Goal: Information Seeking & Learning: Stay updated

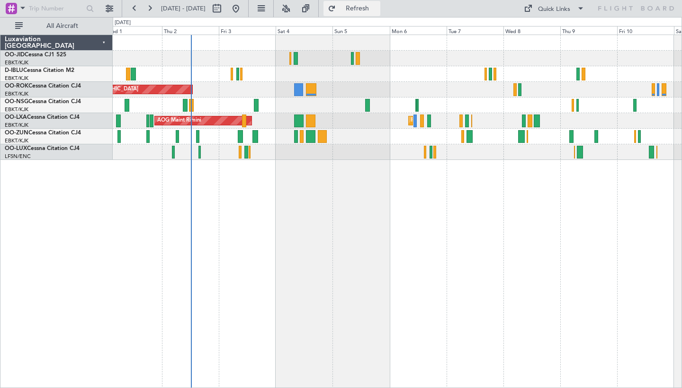
click at [365, 10] on button "Refresh" at bounding box center [351, 8] width 57 height 15
click at [133, 9] on button at bounding box center [134, 8] width 15 height 15
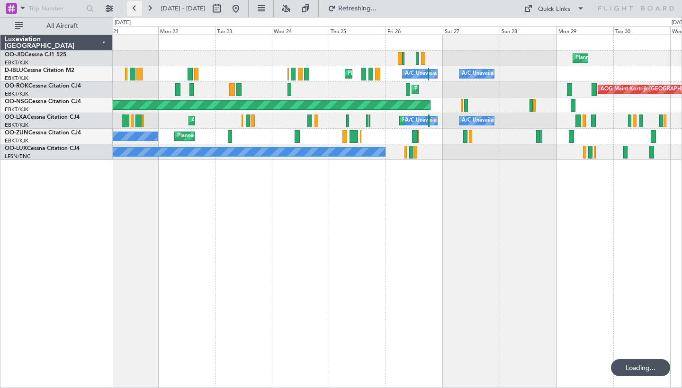
click at [133, 9] on button at bounding box center [134, 8] width 15 height 15
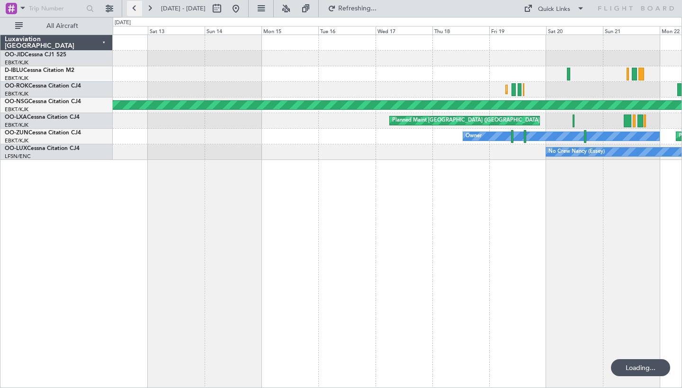
click at [133, 9] on button at bounding box center [134, 8] width 15 height 15
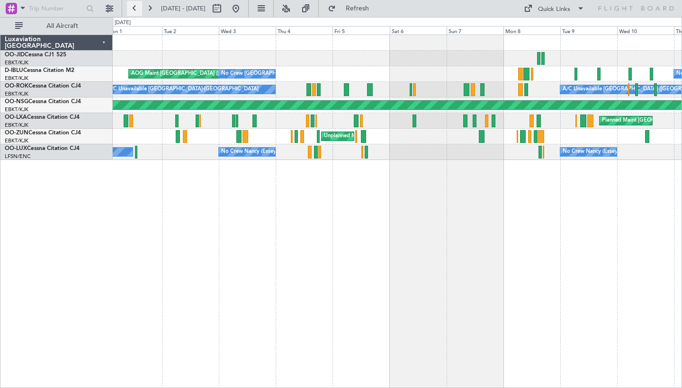
click at [133, 9] on button at bounding box center [134, 8] width 15 height 15
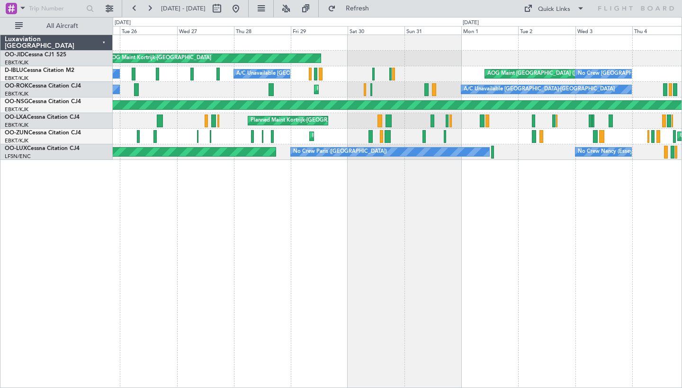
click at [251, 79] on div "Planned Maint Kortrijk-[GEOGRAPHIC_DATA] AOG Maint [GEOGRAPHIC_DATA]-[GEOGRAPHI…" at bounding box center [397, 97] width 569 height 125
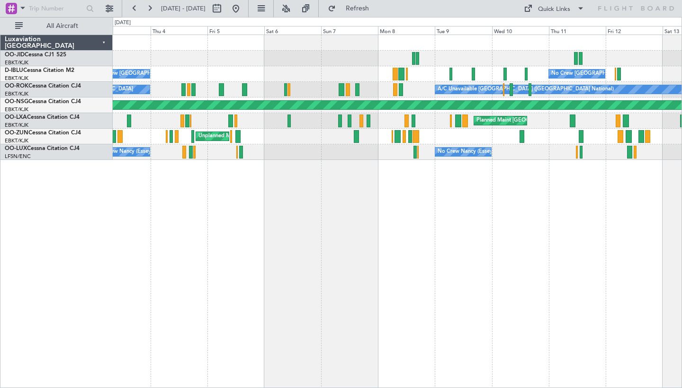
click at [100, 76] on div "AOG Maint [GEOGRAPHIC_DATA] ([GEOGRAPHIC_DATA] National) No Crew [GEOGRAPHIC_DA…" at bounding box center [341, 202] width 682 height 371
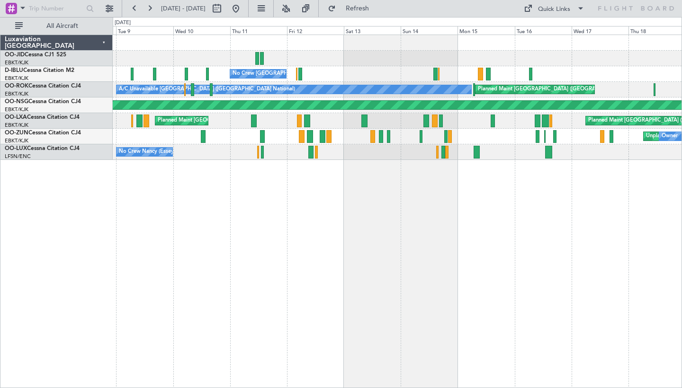
click at [216, 215] on div "No Crew [GEOGRAPHIC_DATA] ([GEOGRAPHIC_DATA] National) A/C Unavailable [GEOGRAP…" at bounding box center [397, 212] width 569 height 354
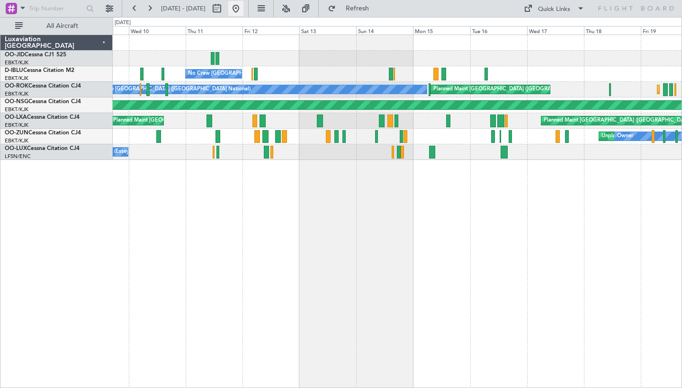
click at [243, 5] on button at bounding box center [235, 8] width 15 height 15
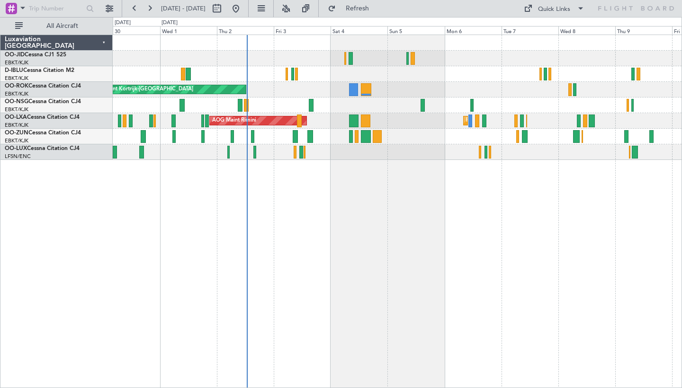
click at [351, 93] on div "Planned Maint Kortrijk-[GEOGRAPHIC_DATA] A/C Unavailable [GEOGRAPHIC_DATA]-[GEO…" at bounding box center [397, 97] width 569 height 125
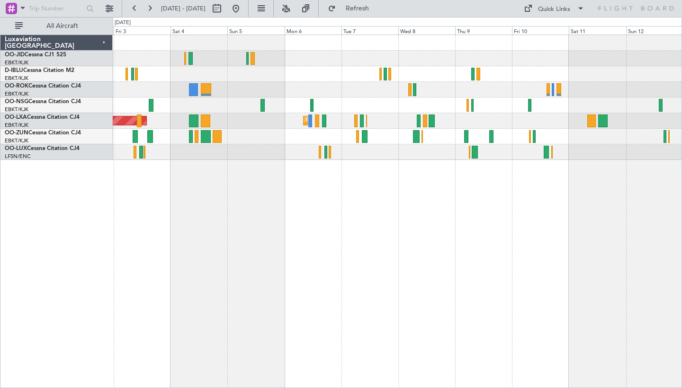
click at [268, 250] on div "AOG Maint Kortrijk-[GEOGRAPHIC_DATA] AOG Maint [GEOGRAPHIC_DATA] Planned Maint …" at bounding box center [397, 212] width 569 height 354
click at [152, 12] on button at bounding box center [149, 8] width 15 height 15
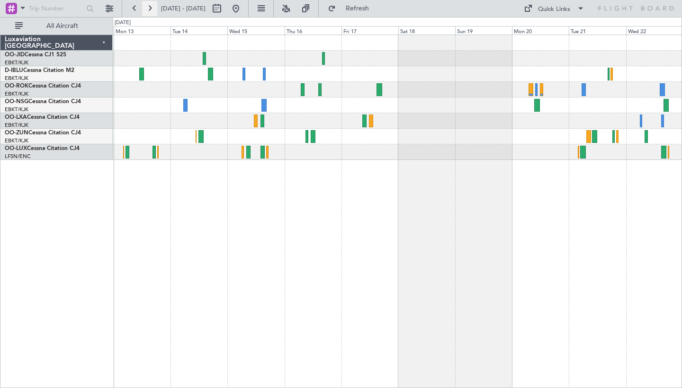
click at [152, 12] on button at bounding box center [149, 8] width 15 height 15
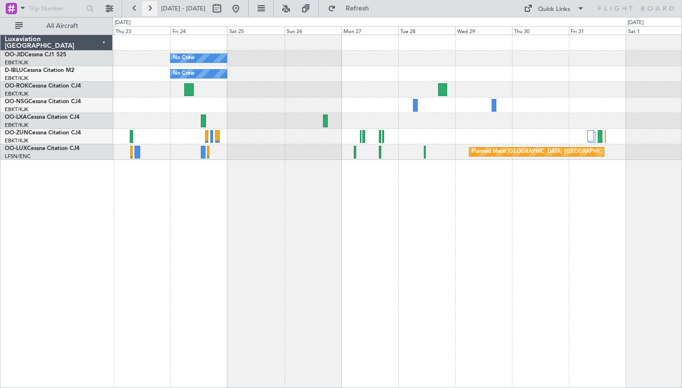
click at [151, 9] on button at bounding box center [149, 8] width 15 height 15
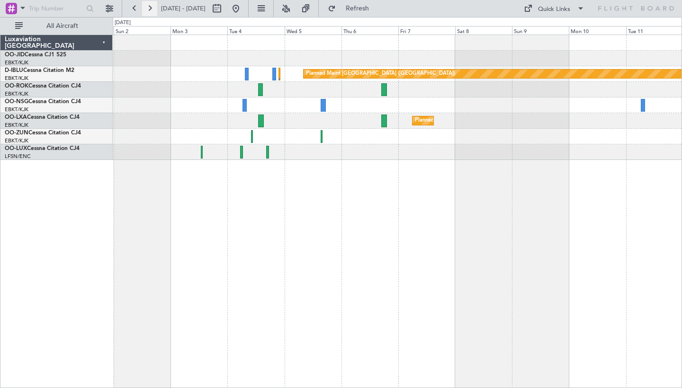
click at [151, 8] on button at bounding box center [149, 8] width 15 height 15
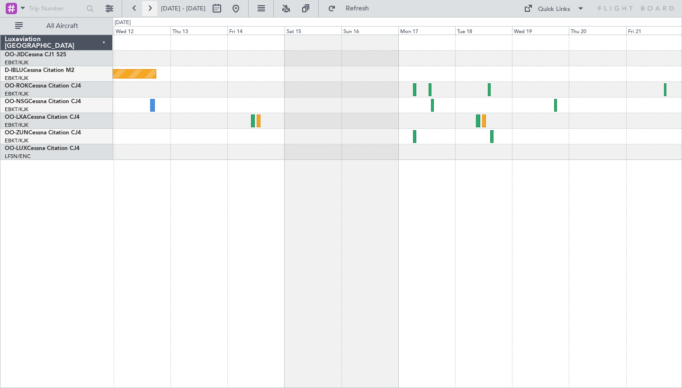
click at [151, 8] on button at bounding box center [149, 8] width 15 height 15
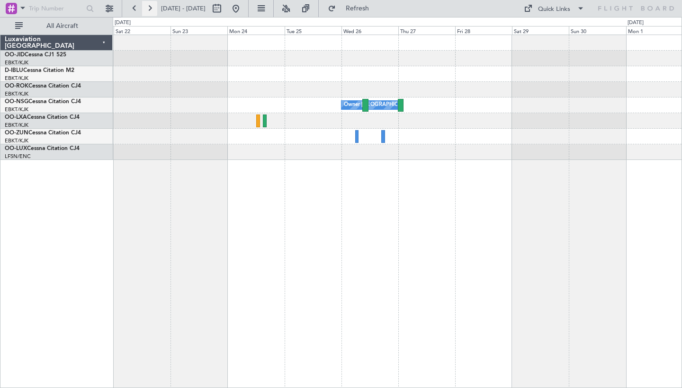
click at [151, 10] on button at bounding box center [149, 8] width 15 height 15
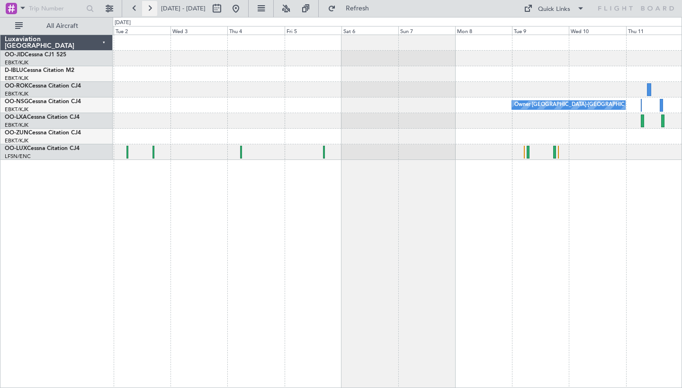
click at [151, 10] on button at bounding box center [149, 8] width 15 height 15
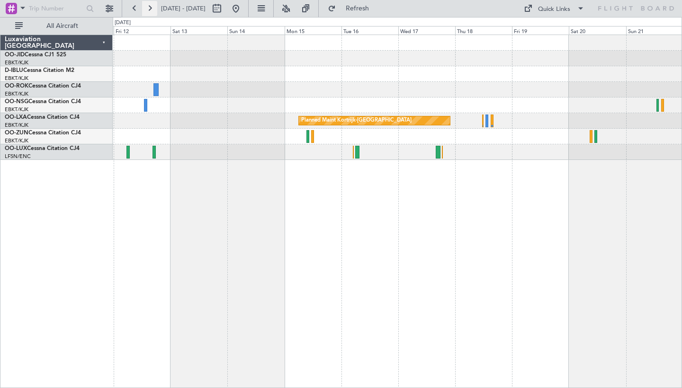
click at [151, 10] on button at bounding box center [149, 8] width 15 height 15
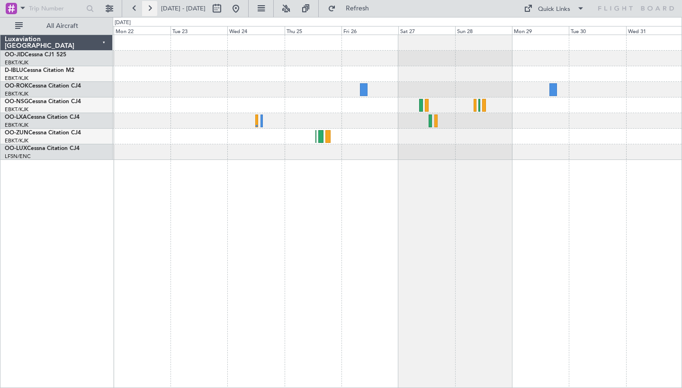
click at [151, 10] on button at bounding box center [149, 8] width 15 height 15
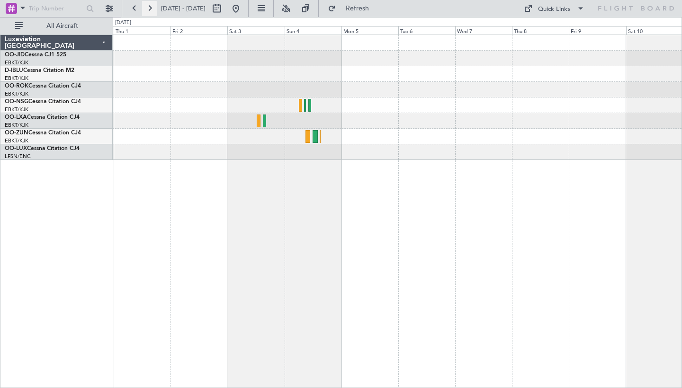
click at [151, 10] on button at bounding box center [149, 8] width 15 height 15
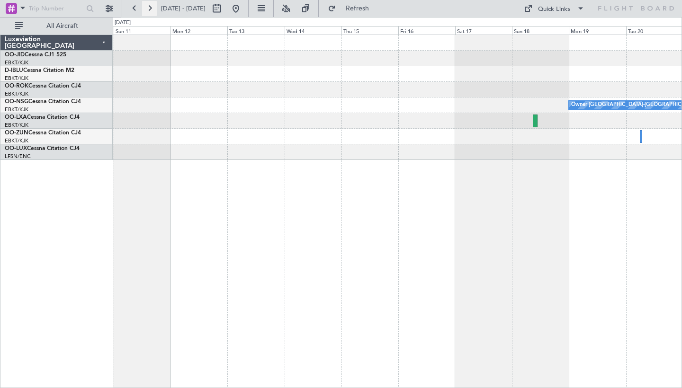
click at [146, 7] on button at bounding box center [149, 8] width 15 height 15
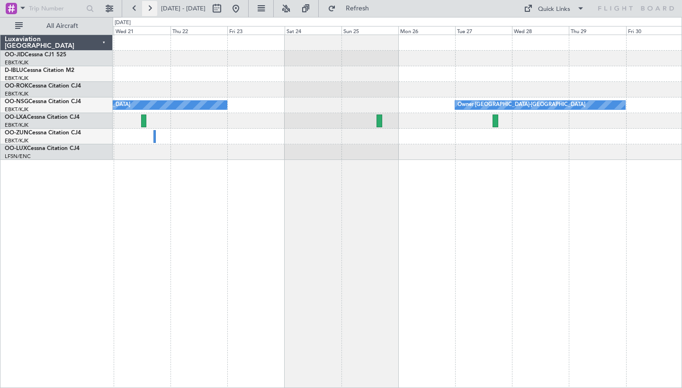
click at [146, 7] on button at bounding box center [149, 8] width 15 height 15
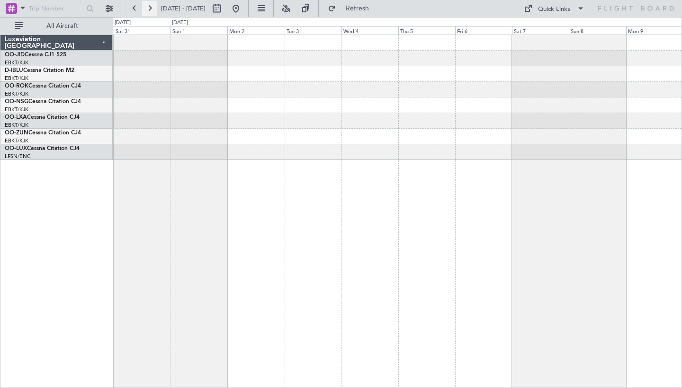
click at [146, 7] on button at bounding box center [149, 8] width 15 height 15
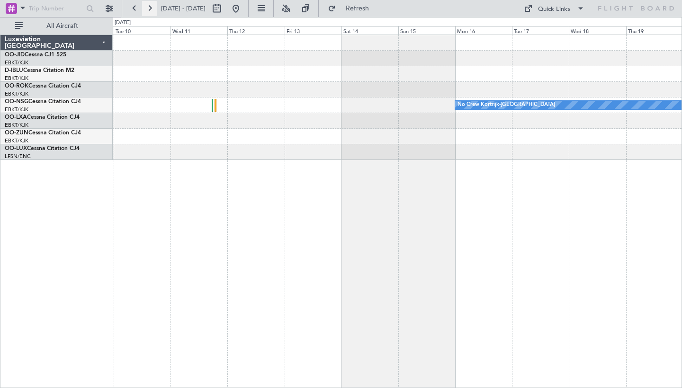
click at [146, 7] on button at bounding box center [149, 8] width 15 height 15
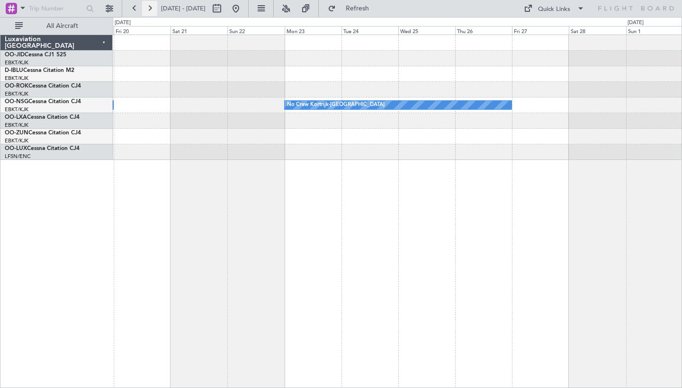
click at [146, 7] on button at bounding box center [149, 8] width 15 height 15
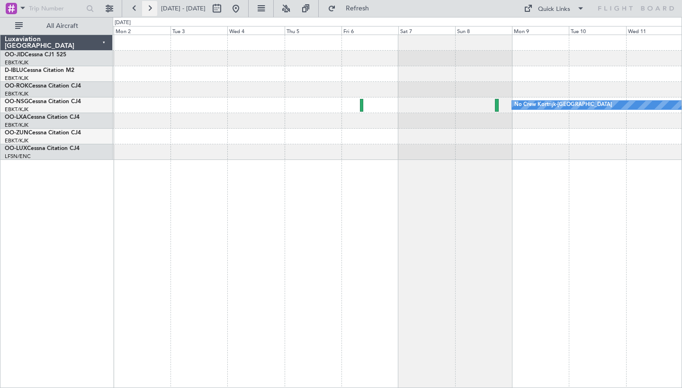
click at [146, 7] on button at bounding box center [149, 8] width 15 height 15
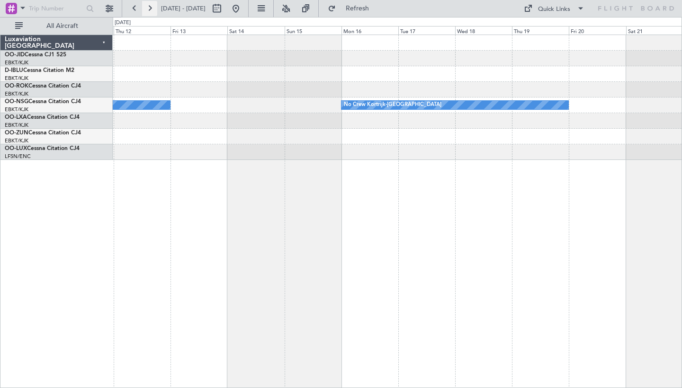
click at [146, 7] on button at bounding box center [149, 8] width 15 height 15
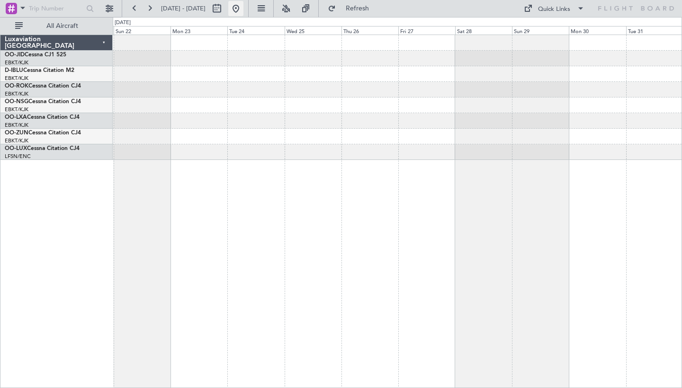
click at [243, 4] on button at bounding box center [235, 8] width 15 height 15
